Goal: Task Accomplishment & Management: Complete application form

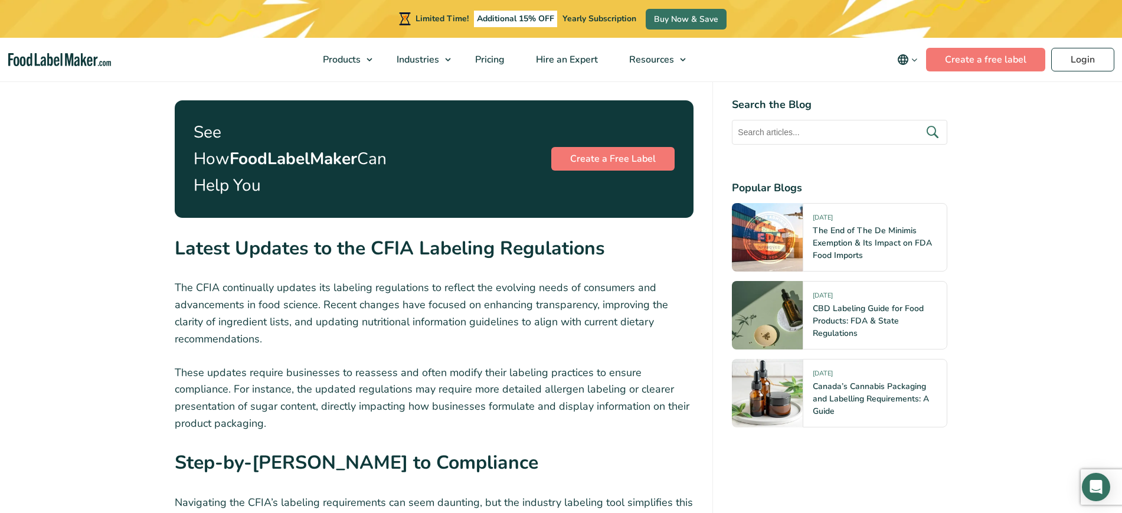
scroll to position [1254, 0]
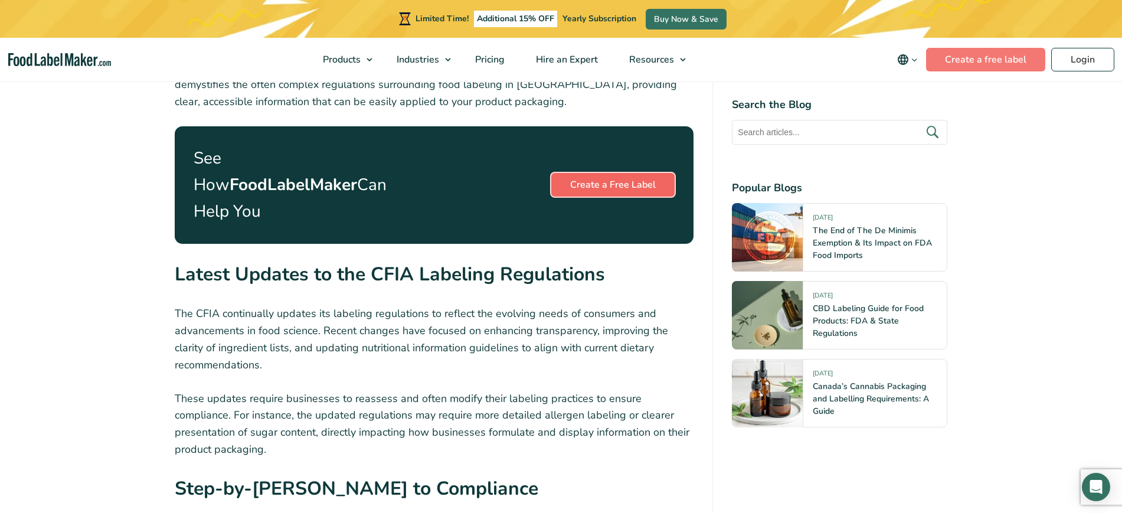
click at [601, 173] on link "Create a Free Label" at bounding box center [612, 185] width 123 height 24
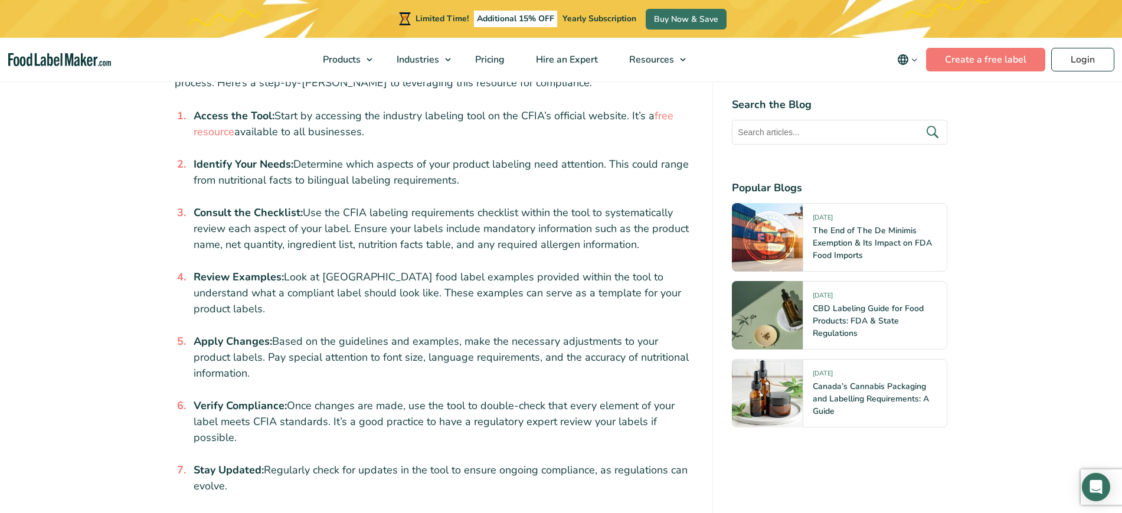
scroll to position [1992, 0]
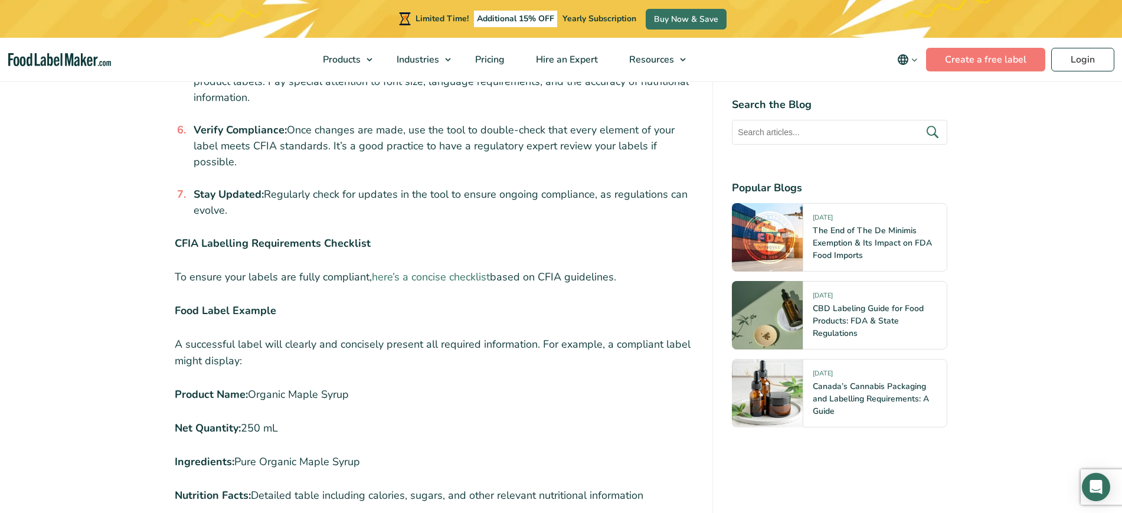
click at [468, 270] on link "here’s a concise checklist" at bounding box center [431, 277] width 118 height 14
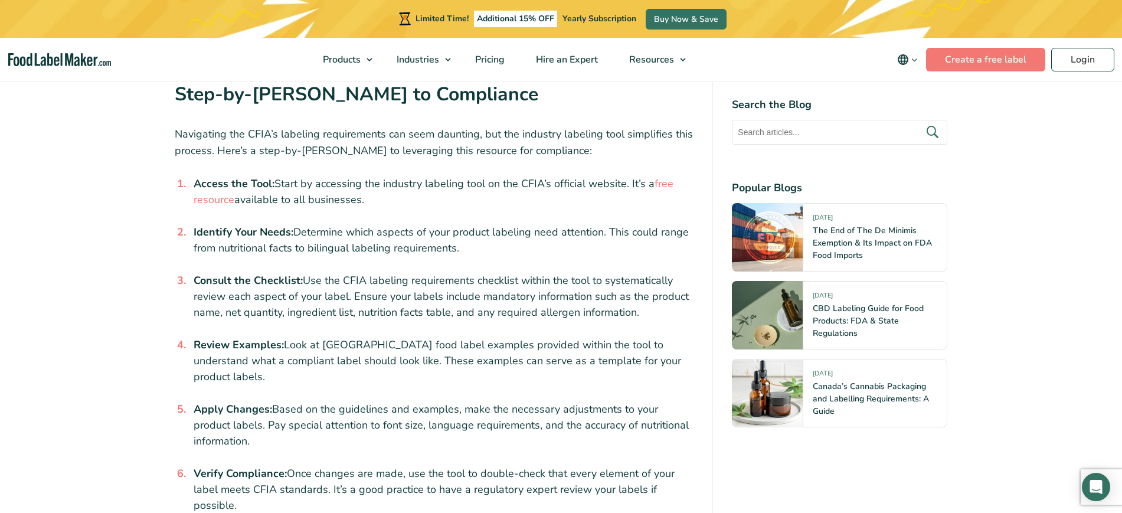
scroll to position [1623, 0]
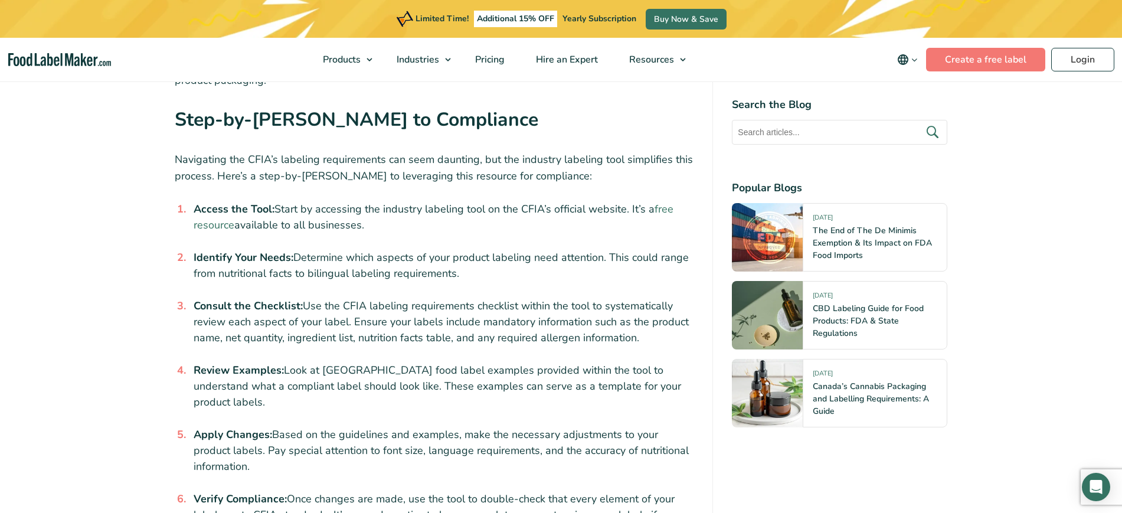
click at [657, 202] on link "free resource" at bounding box center [434, 217] width 480 height 30
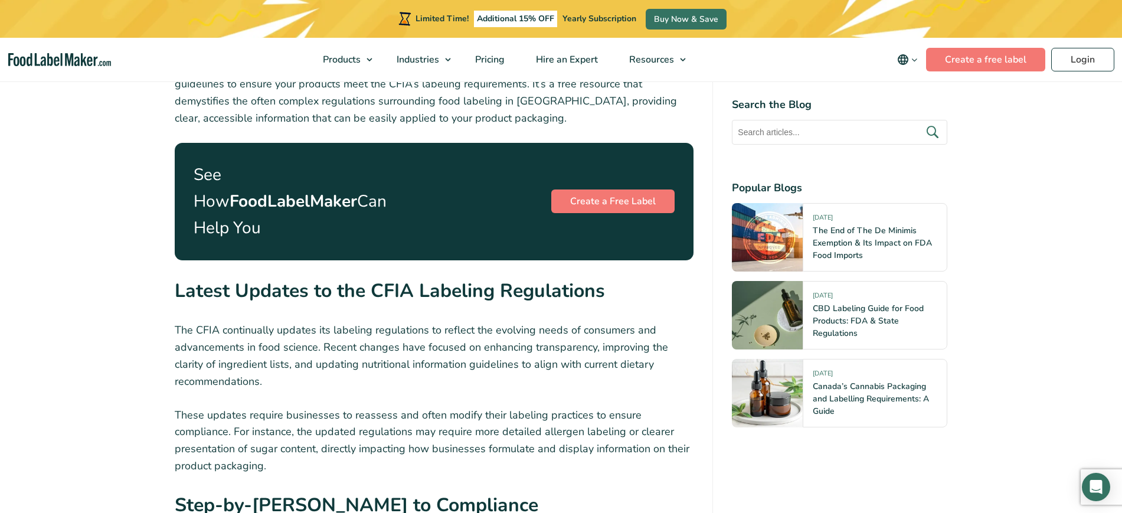
scroll to position [1106, 0]
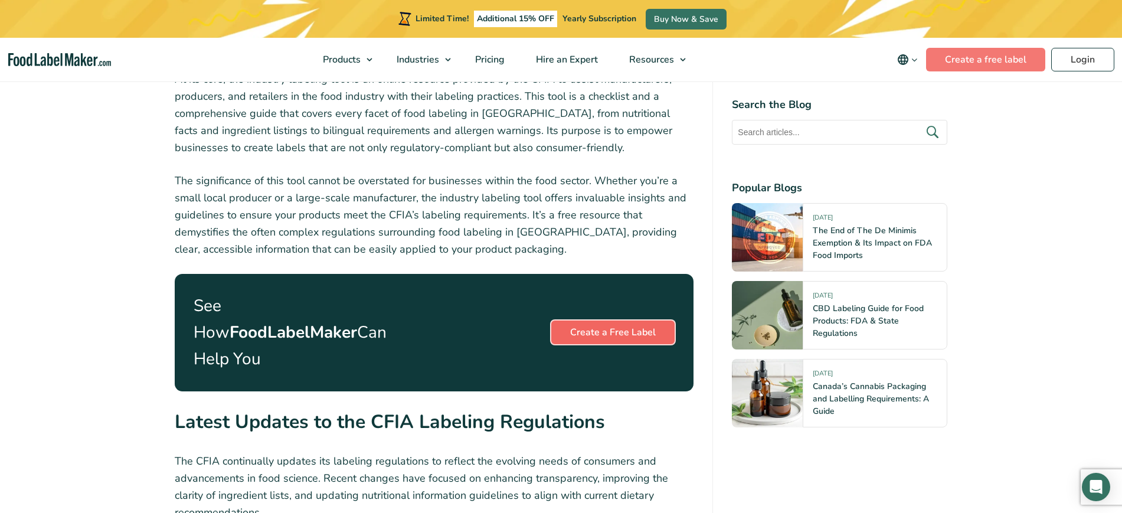
click at [626, 320] on link "Create a Free Label" at bounding box center [612, 332] width 123 height 24
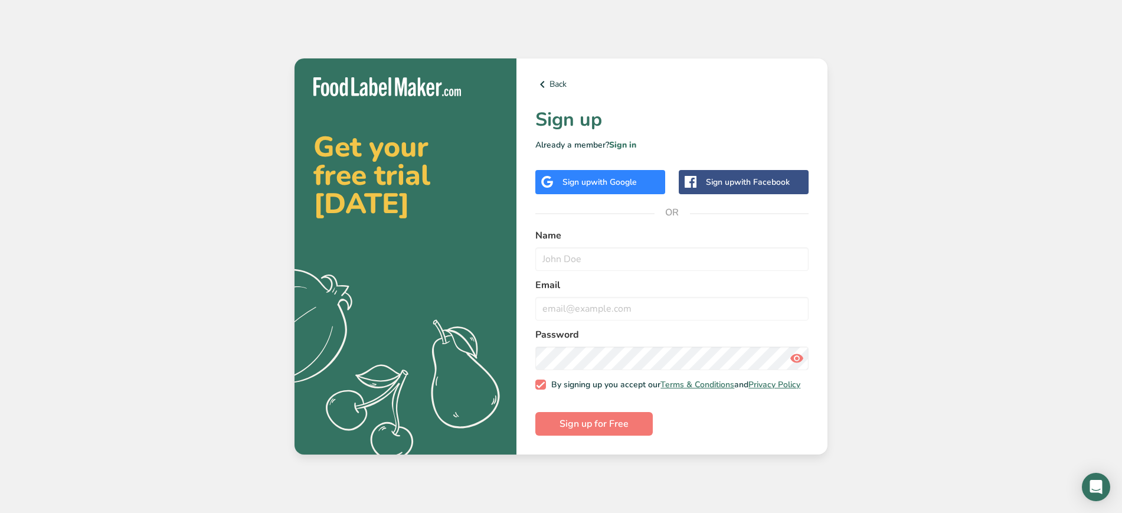
click at [577, 177] on div "Sign up with Google" at bounding box center [599, 182] width 74 height 12
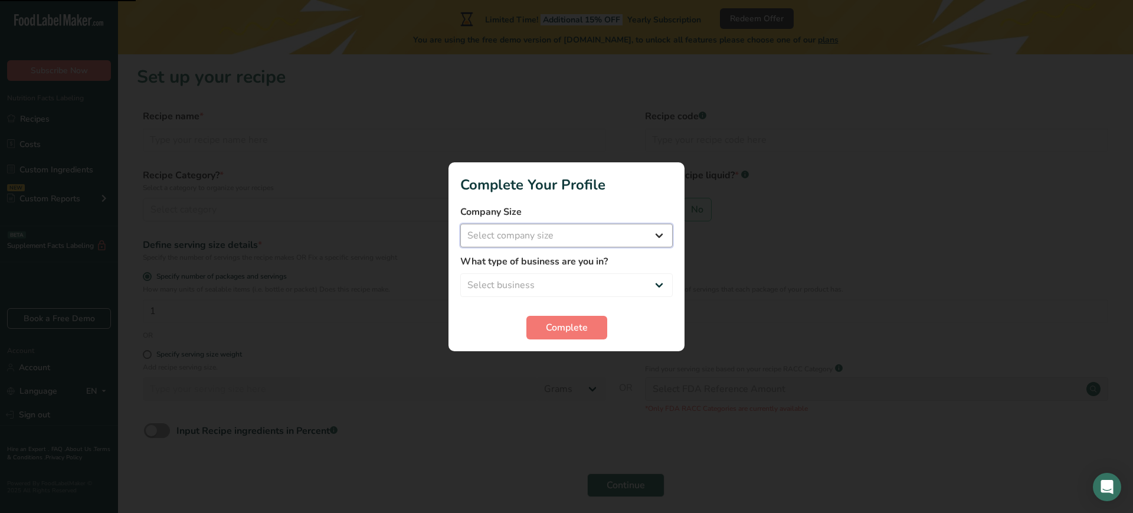
click at [582, 235] on select "Select company size Fewer than 10 Employees 10 to 50 Employees 51 to 500 Employ…" at bounding box center [566, 236] width 212 height 24
select select "1"
click at [460, 224] on select "Select company size Fewer than 10 Employees 10 to 50 Employees 51 to 500 Employ…" at bounding box center [566, 236] width 212 height 24
click at [552, 284] on select "Select business Packaged Food Manufacturer Restaurant & Cafe Bakery Meal Plans …" at bounding box center [566, 285] width 212 height 24
select select "8"
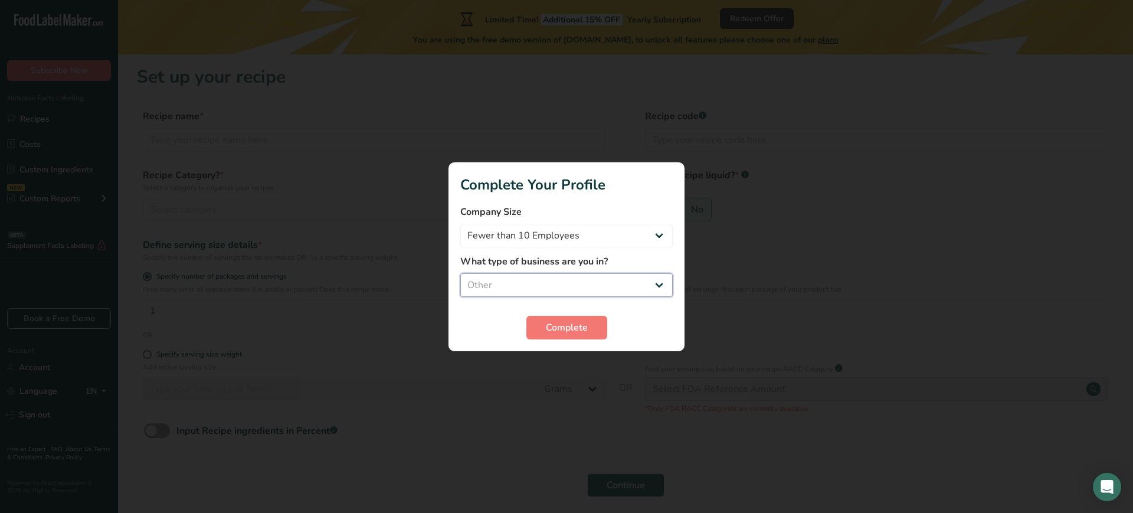
click at [460, 273] on select "Select business Packaged Food Manufacturer Restaurant & Cafe Bakery Meal Plans …" at bounding box center [566, 285] width 212 height 24
click at [549, 329] on span "Complete" at bounding box center [567, 327] width 42 height 14
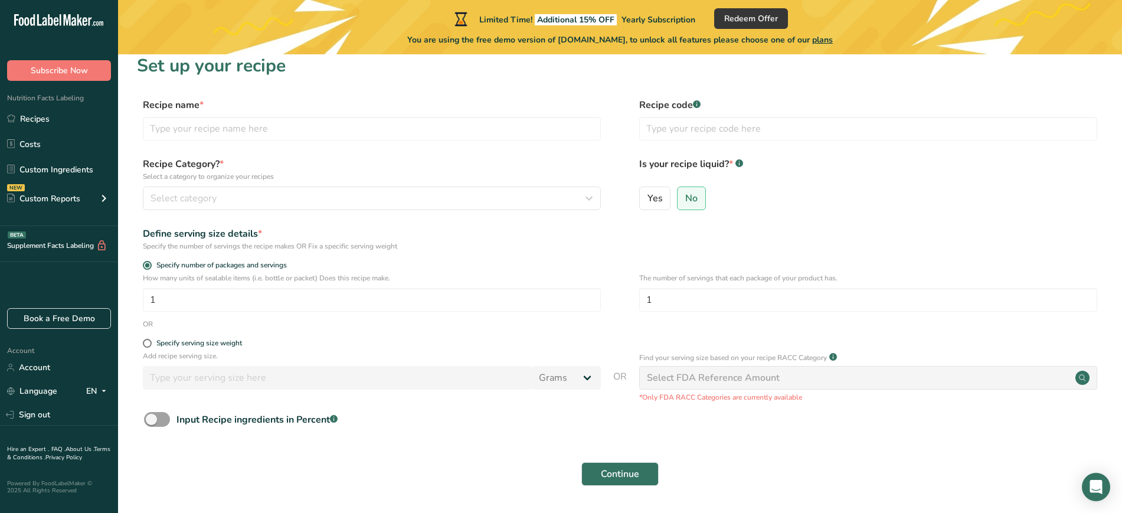
scroll to position [48, 0]
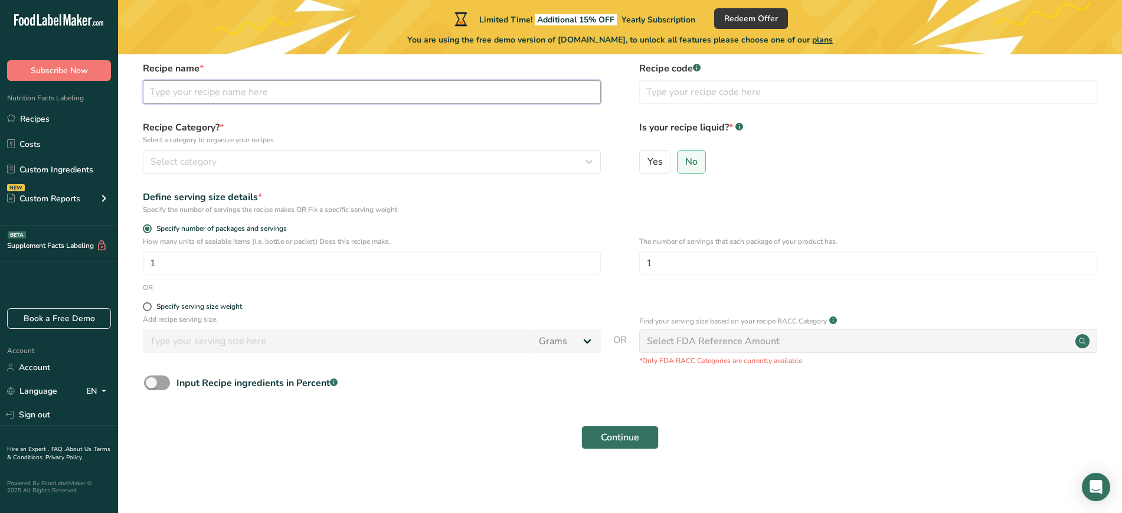
click at [167, 93] on input "text" at bounding box center [372, 92] width 458 height 24
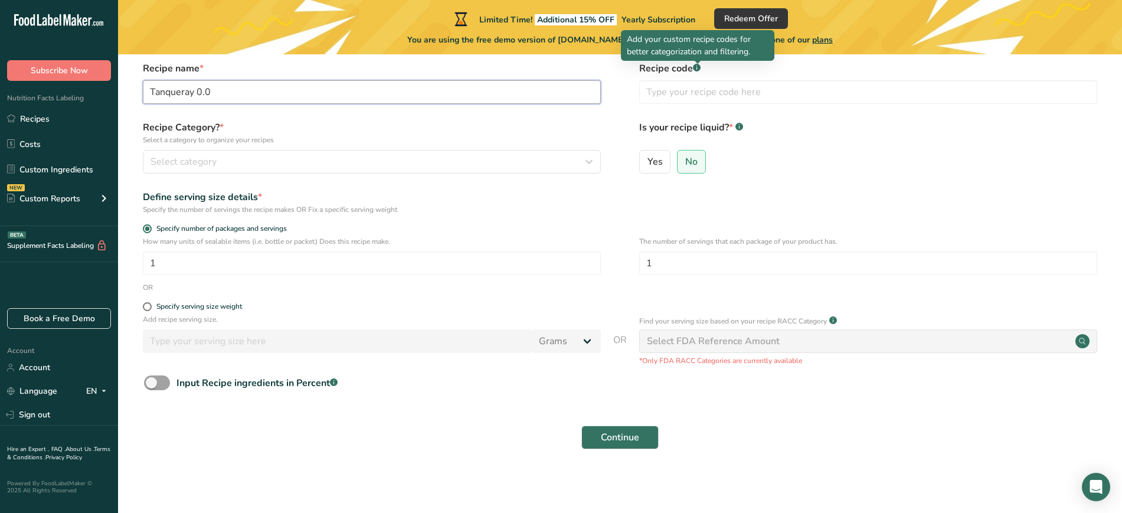
type input "Tanqueray 0.0"
click at [700, 67] on rect at bounding box center [697, 68] width 8 height 8
click at [695, 67] on rect at bounding box center [697, 68] width 8 height 8
click at [703, 67] on label "Recipe code .a-a{fill:#347362;}.b-a{fill:#fff;}" at bounding box center [868, 68] width 458 height 14
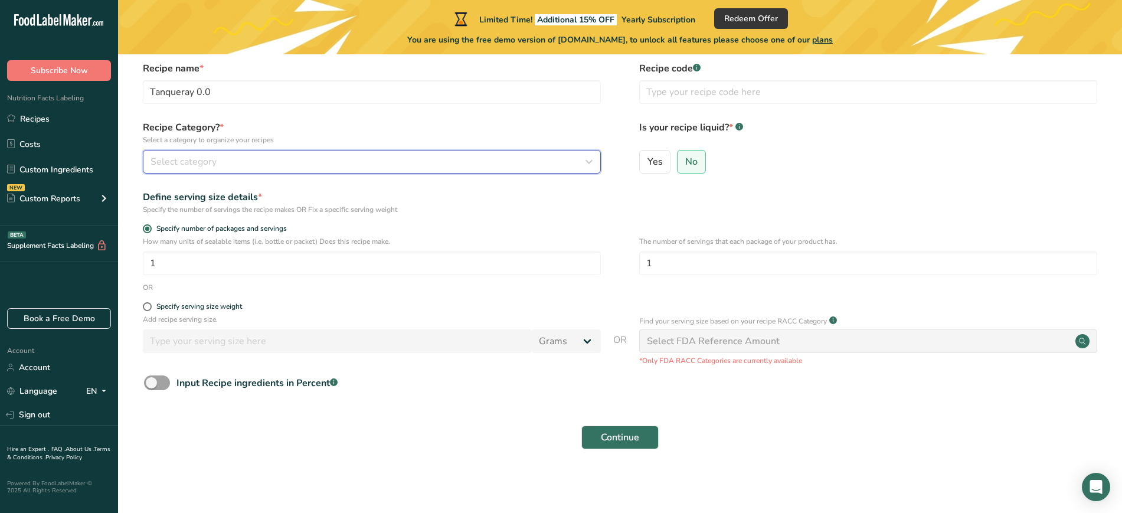
click at [211, 159] on span "Select category" at bounding box center [183, 162] width 66 height 14
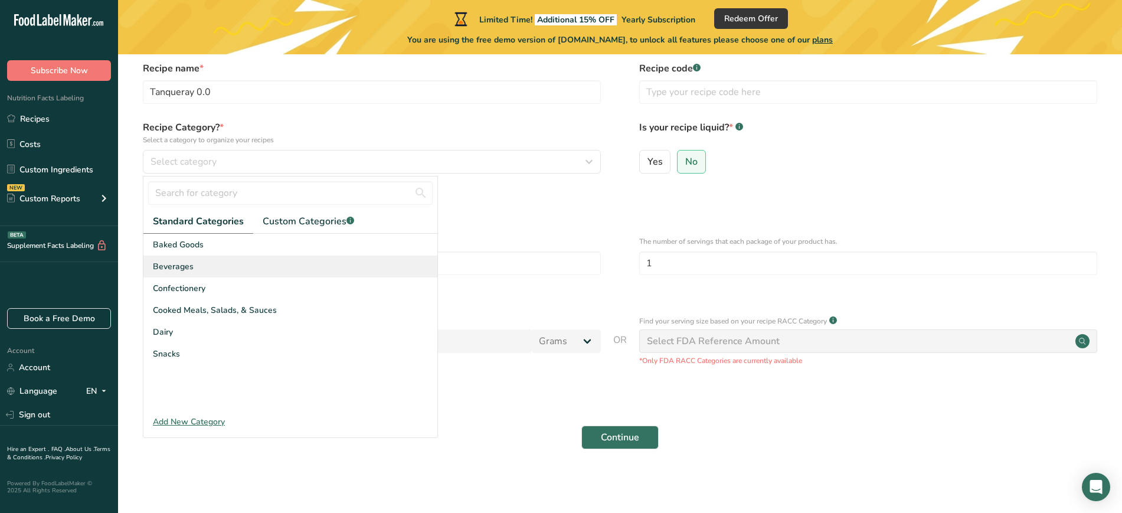
click at [199, 267] on div "Beverages" at bounding box center [290, 267] width 294 height 22
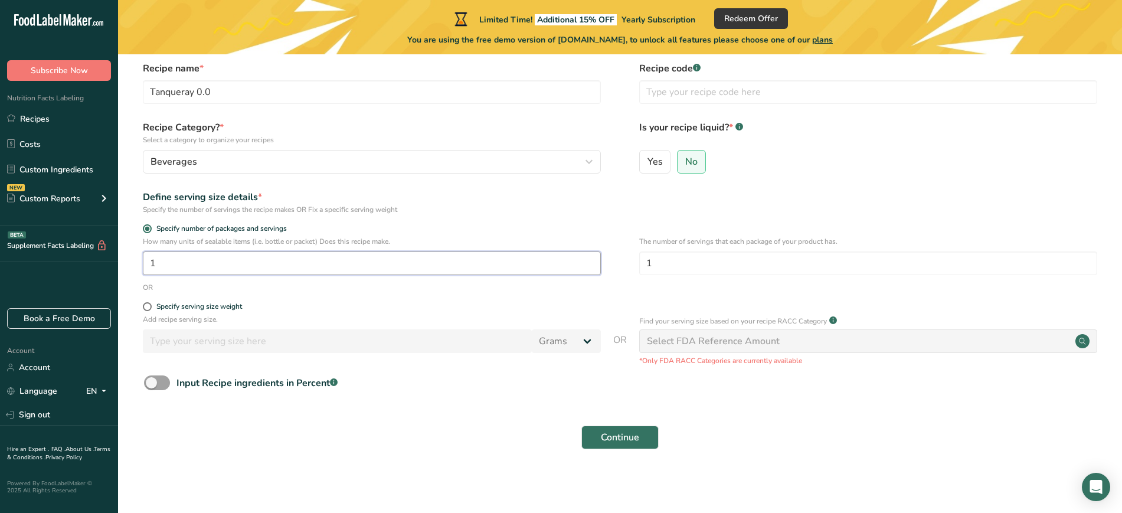
drag, startPoint x: 168, startPoint y: 263, endPoint x: 135, endPoint y: 261, distance: 33.1
click at [135, 261] on section "Set up your recipe Recipe name * Tanqueray 0.0 Recipe code .a-a{fill:#347362;}.…" at bounding box center [620, 240] width 1004 height 469
type input "7"
click at [667, 262] on input "1" at bounding box center [868, 263] width 458 height 24
click at [217, 262] on input "7" at bounding box center [372, 263] width 458 height 24
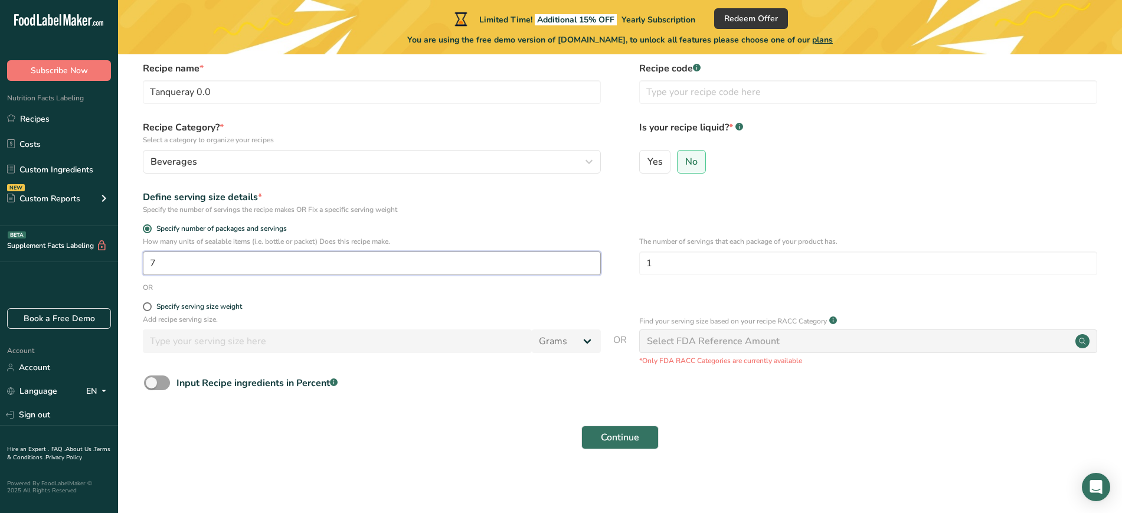
drag, startPoint x: 164, startPoint y: 261, endPoint x: 127, endPoint y: 259, distance: 37.2
click at [127, 259] on section "Set up your recipe Recipe name * Tanqueray 0.0 Recipe code .a-a{fill:#347362;}.…" at bounding box center [620, 240] width 1004 height 469
drag, startPoint x: 669, startPoint y: 266, endPoint x: 638, endPoint y: 263, distance: 30.8
click at [638, 263] on div "How many units of sealable items (i.e. bottle or packet) Does this recipe make.…" at bounding box center [620, 259] width 966 height 46
type input "7"
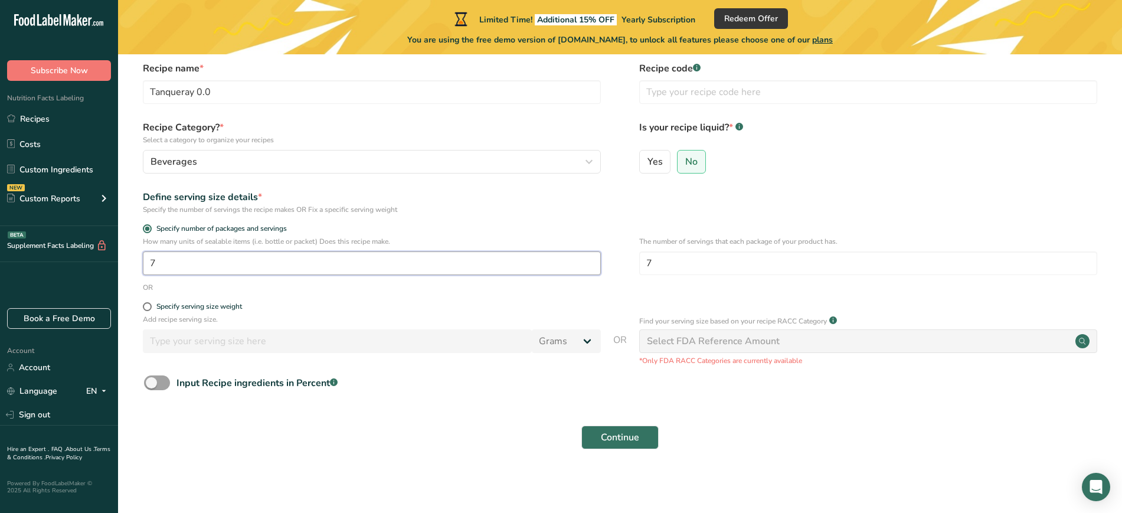
drag, startPoint x: 195, startPoint y: 257, endPoint x: 148, endPoint y: 257, distance: 47.2
click at [148, 257] on input "7" at bounding box center [372, 263] width 458 height 24
type input "7"
click at [636, 167] on div "Recipe Category? * Select a category to organize your recipes Beverages Standar…" at bounding box center [620, 150] width 966 height 60
click at [647, 161] on span "Yes" at bounding box center [654, 162] width 15 height 12
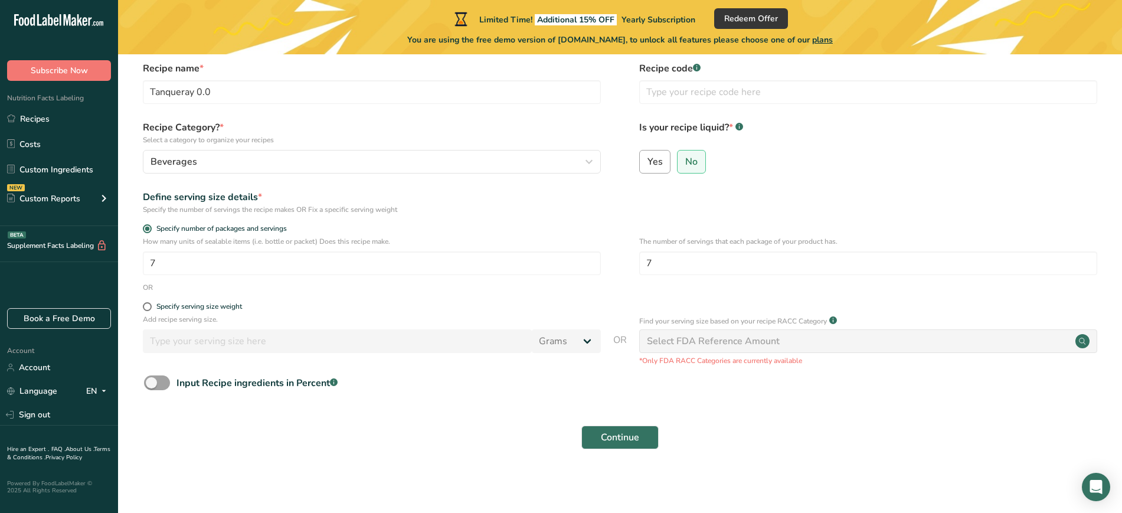
click at [647, 161] on input "Yes" at bounding box center [644, 162] width 8 height 8
radio input "true"
radio input "false"
select select "22"
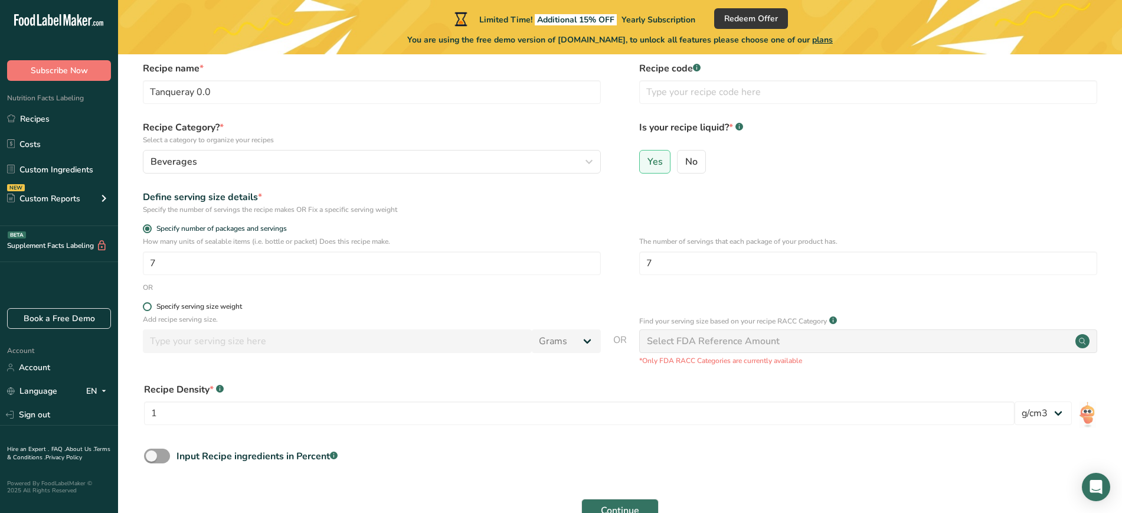
click at [145, 304] on span at bounding box center [147, 306] width 9 height 9
click at [145, 304] on input "Specify serving size weight" at bounding box center [147, 307] width 8 height 8
radio input "true"
radio input "false"
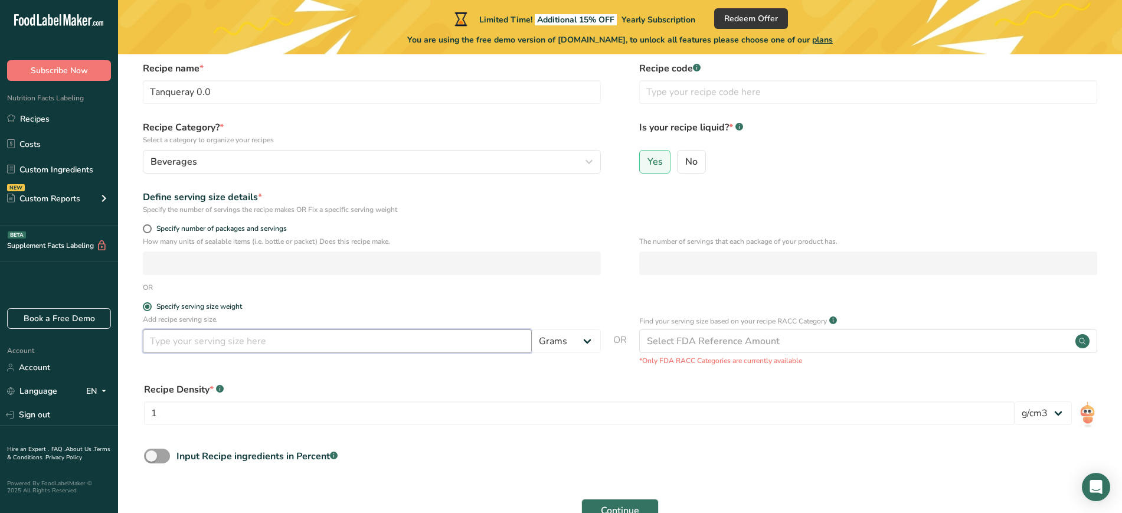
click at [159, 347] on input "number" at bounding box center [337, 341] width 389 height 24
type input "100"
drag, startPoint x: 563, startPoint y: 338, endPoint x: 555, endPoint y: 338, distance: 8.3
click at [562, 338] on select "Grams kg mg mcg lb oz l mL fl oz tbsp tsp cup qt gallon" at bounding box center [566, 341] width 69 height 24
select select "17"
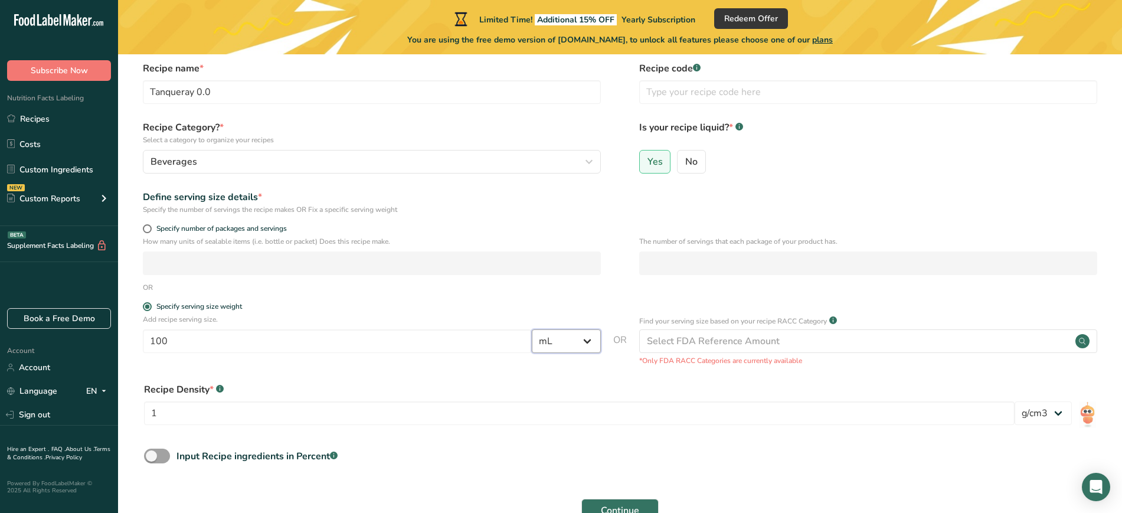
click at [532, 329] on select "Grams kg mg mcg lb oz l mL fl oz tbsp tsp cup qt gallon" at bounding box center [566, 341] width 69 height 24
click at [1062, 413] on select "lb/ft3 g/cm3" at bounding box center [1042, 413] width 57 height 24
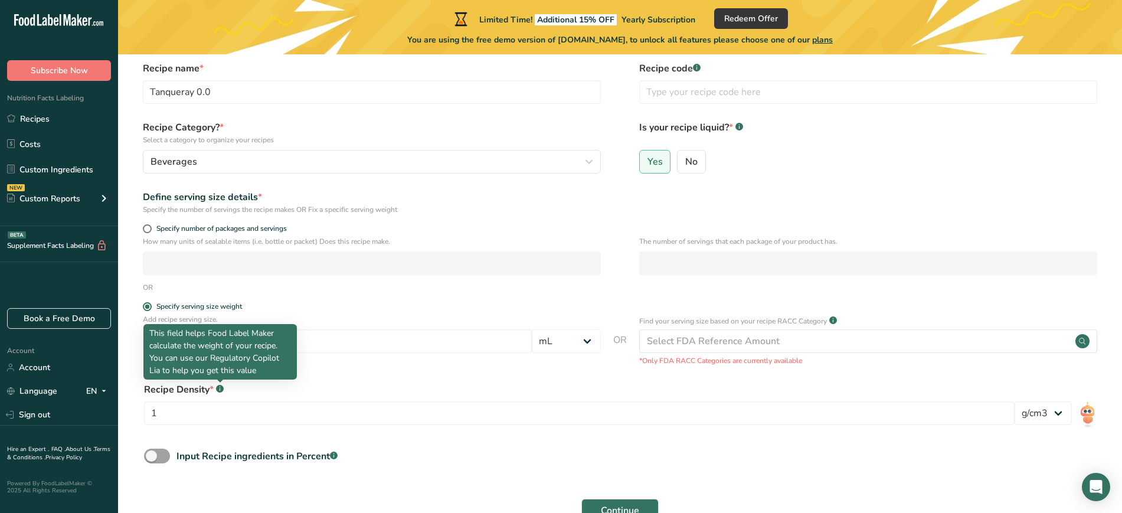
click at [220, 383] on div at bounding box center [220, 382] width 6 height 6
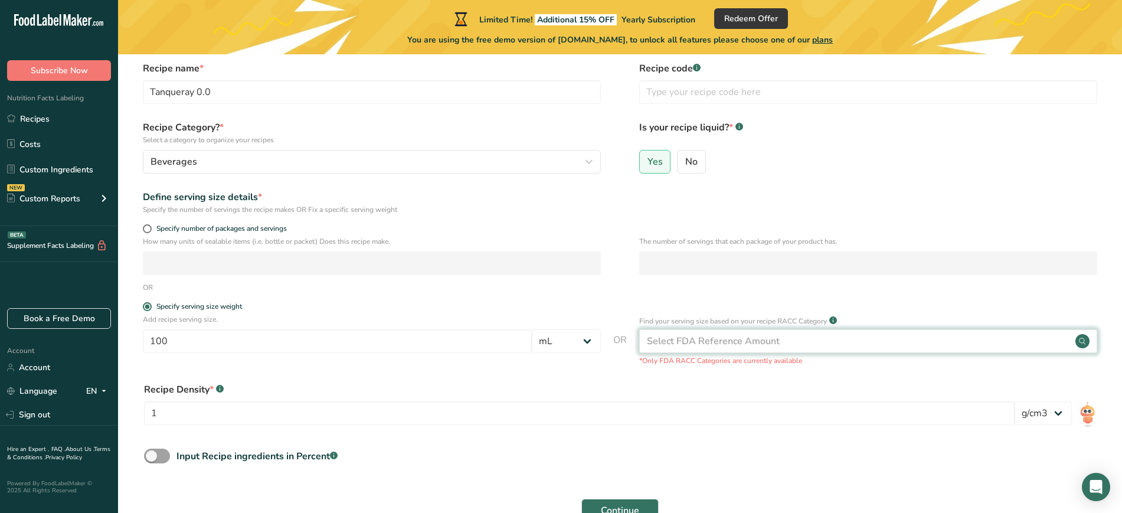
click at [713, 343] on div "Select FDA Reference Amount" at bounding box center [713, 341] width 133 height 14
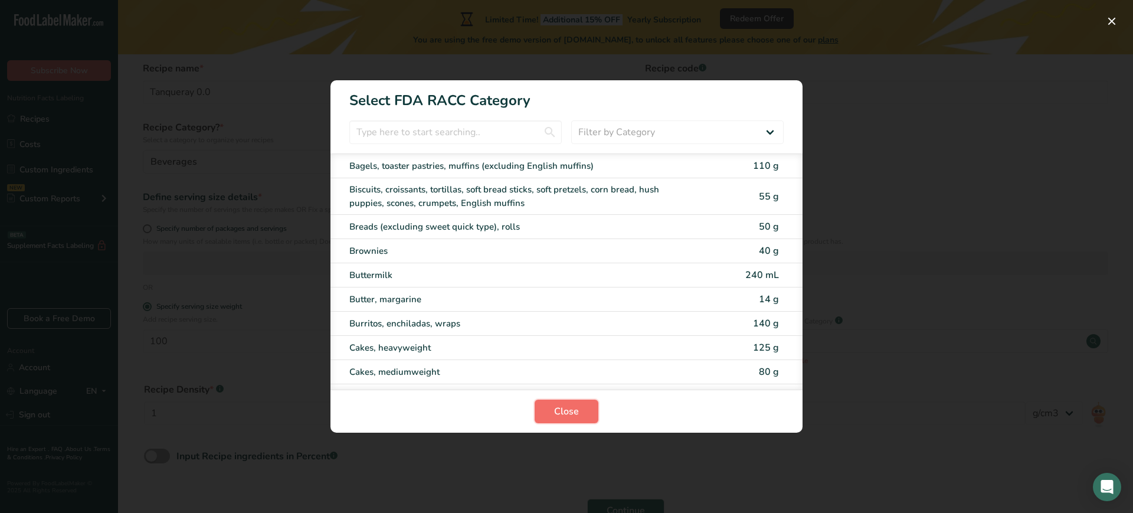
click at [575, 408] on span "Close" at bounding box center [566, 411] width 25 height 14
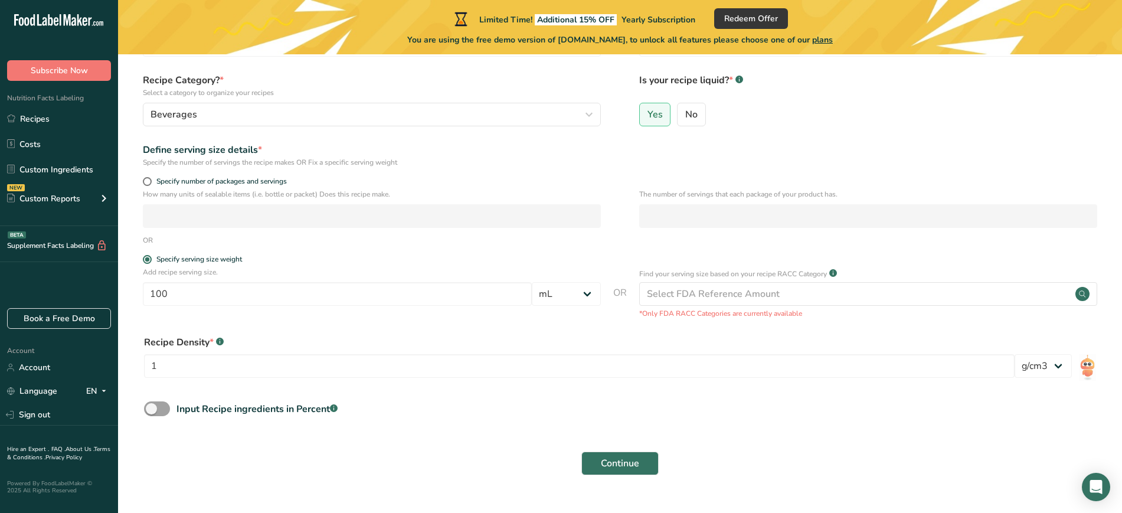
scroll to position [121, 0]
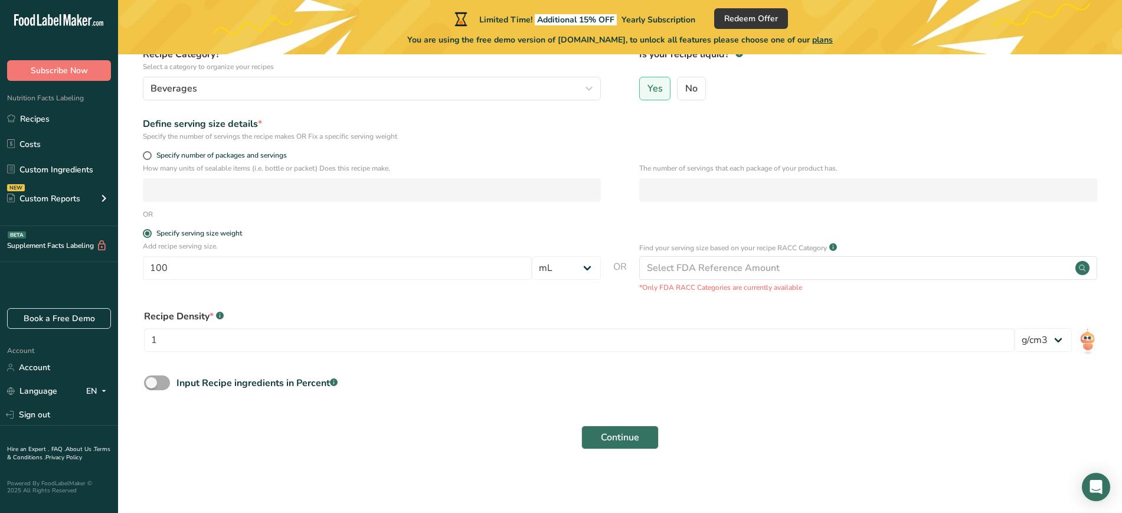
click at [162, 385] on span at bounding box center [157, 382] width 26 height 15
click at [152, 385] on input "Input Recipe ingredients in Percent .a-a{fill:#347362;}.b-a{fill:#fff;}" at bounding box center [148, 383] width 8 height 8
checkbox input "true"
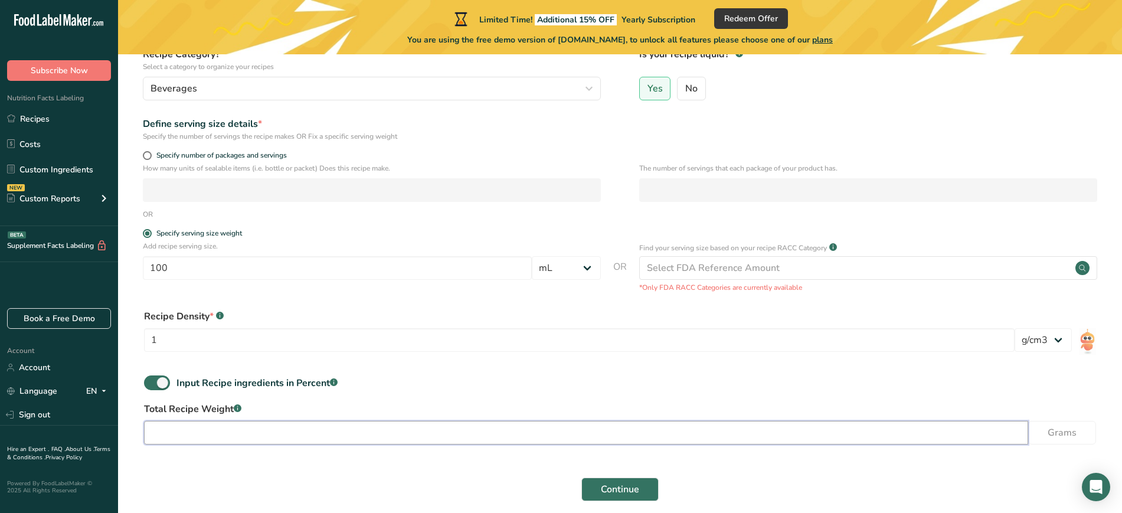
click at [168, 429] on input "number" at bounding box center [586, 433] width 884 height 24
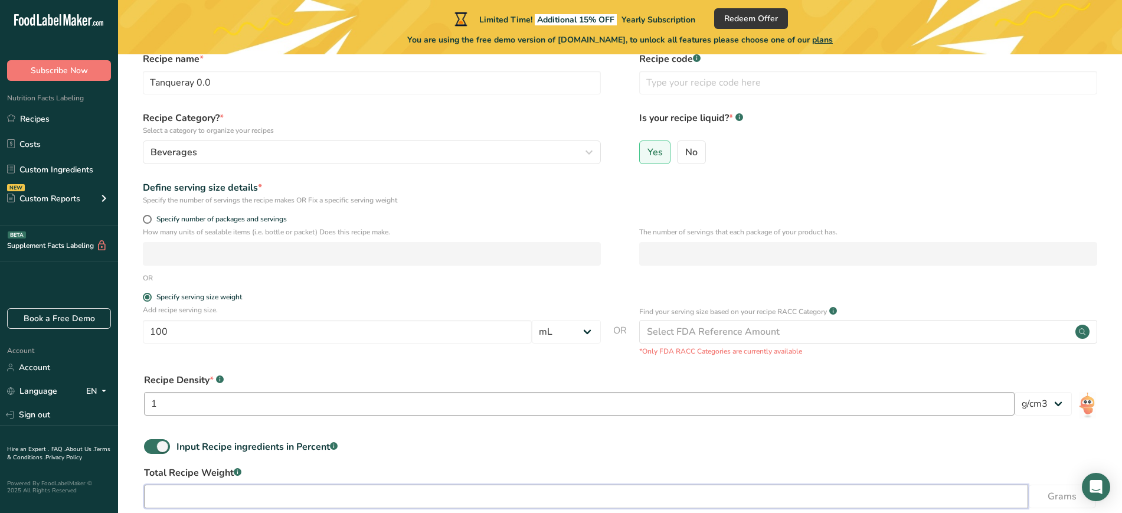
scroll to position [0, 0]
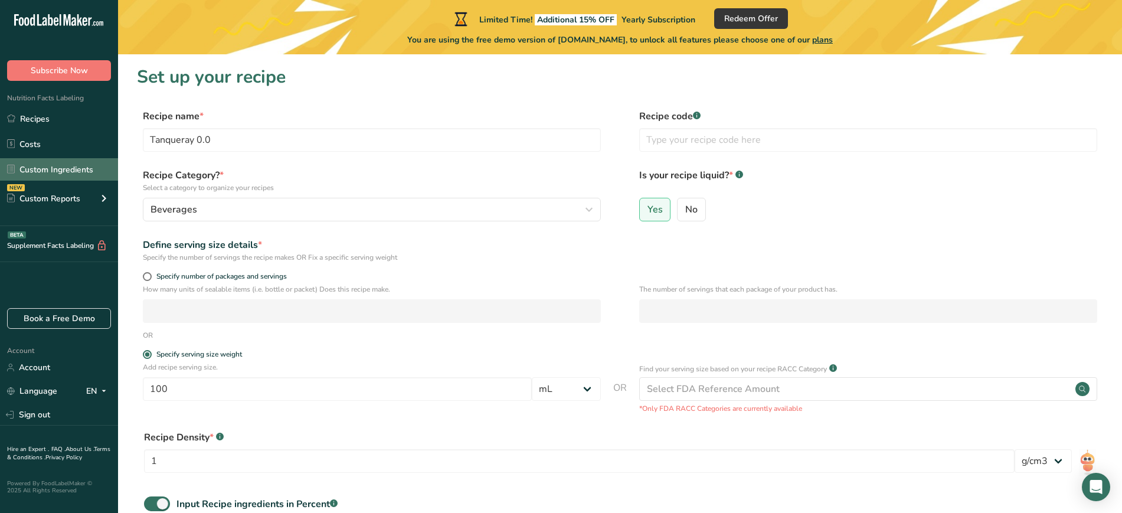
click at [41, 166] on link "Custom Ingredients" at bounding box center [59, 169] width 118 height 22
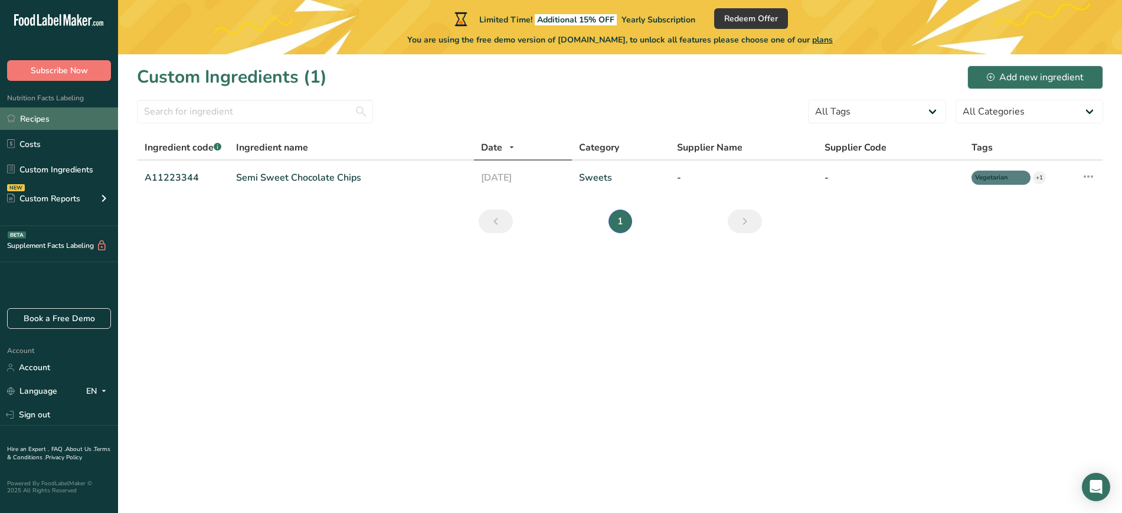
click at [39, 119] on link "Recipes" at bounding box center [59, 118] width 118 height 22
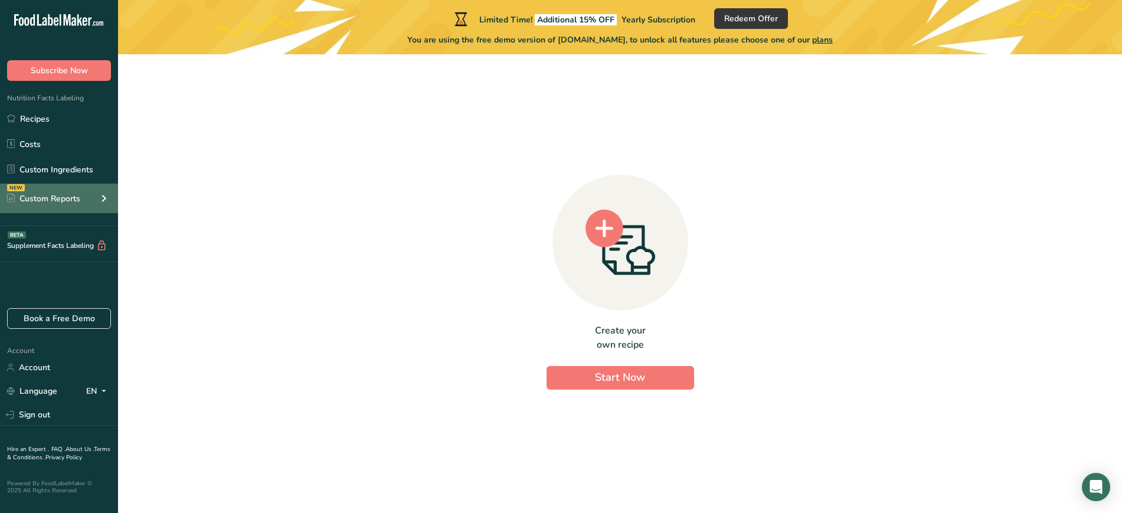
click at [106, 194] on icon at bounding box center [104, 198] width 14 height 21
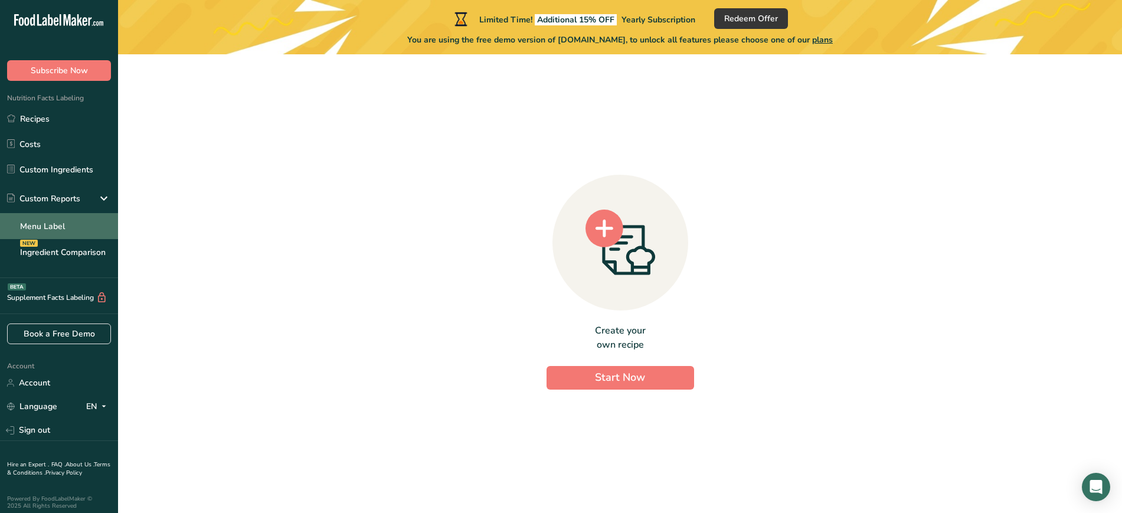
click at [51, 225] on link "Menu Label" at bounding box center [59, 226] width 118 height 26
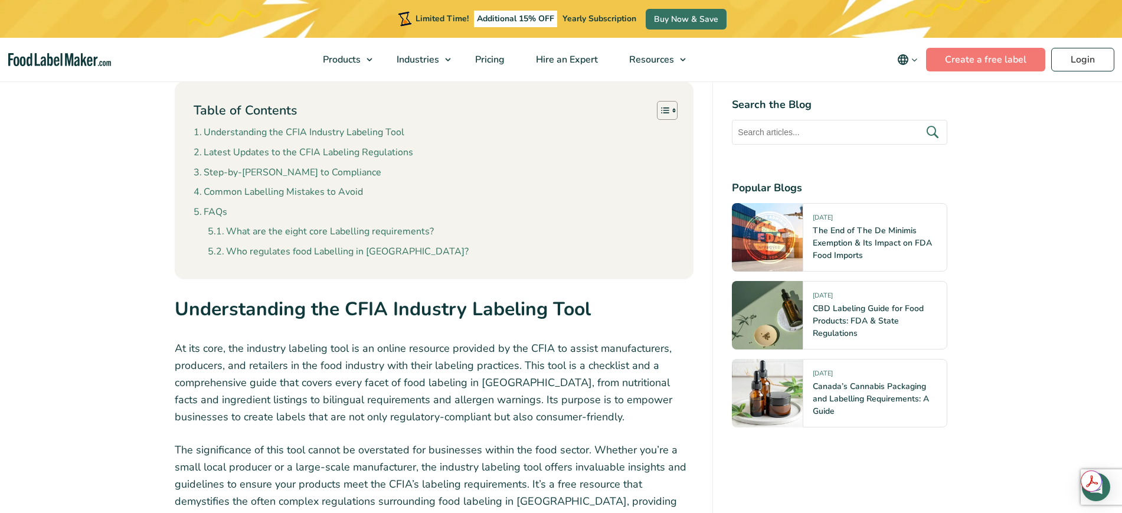
scroll to position [811, 0]
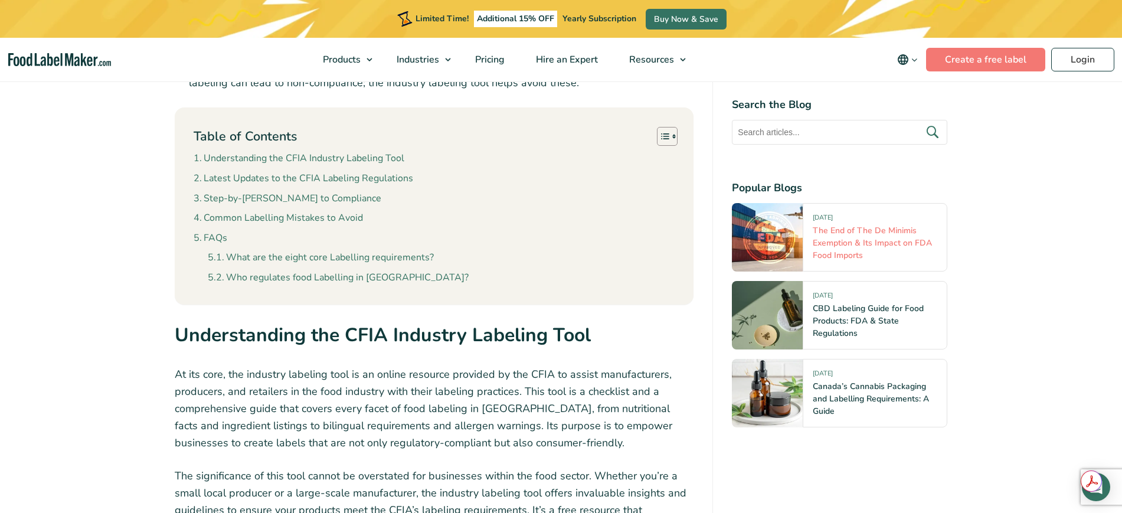
click at [862, 234] on link "The End of The De Minimis Exemption & Its Impact on FDA Food Imports" at bounding box center [872, 243] width 119 height 36
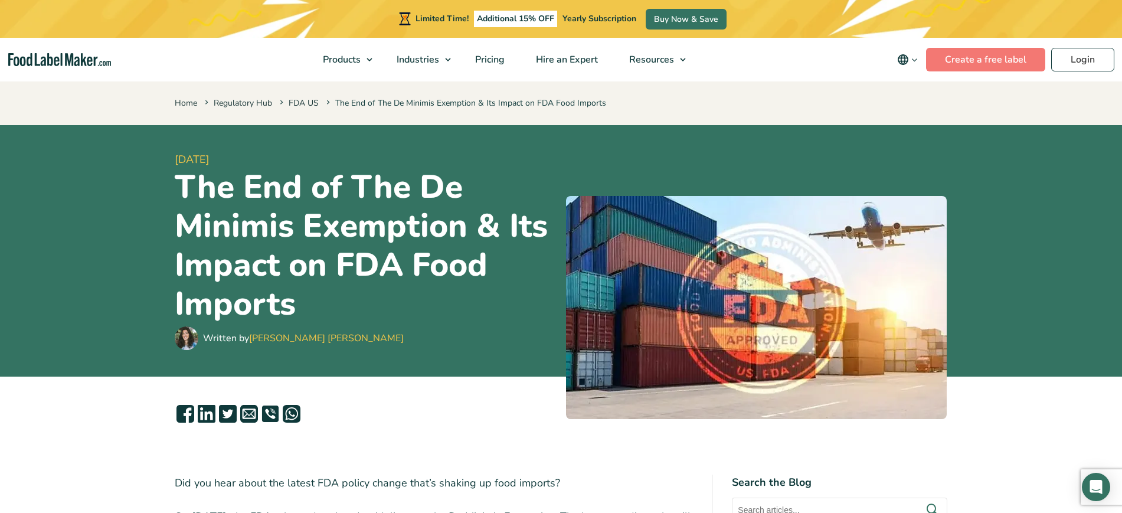
drag, startPoint x: 244, startPoint y: 2, endPoint x: 440, endPoint y: 85, distance: 212.1
click at [440, 85] on div "Home Regulatory Hub FDA US The End of The De Minimis Exemption & Its Impact on …" at bounding box center [561, 102] width 1122 height 45
